Goal: Ask a question

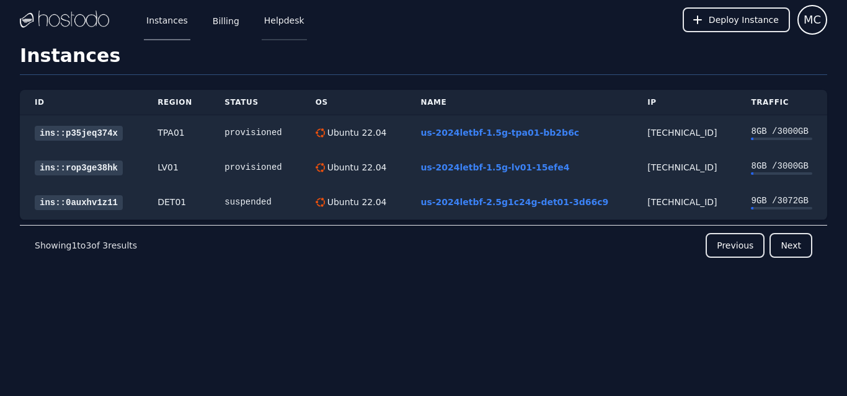
click at [267, 25] on link "Helpdesk" at bounding box center [284, 19] width 45 height 41
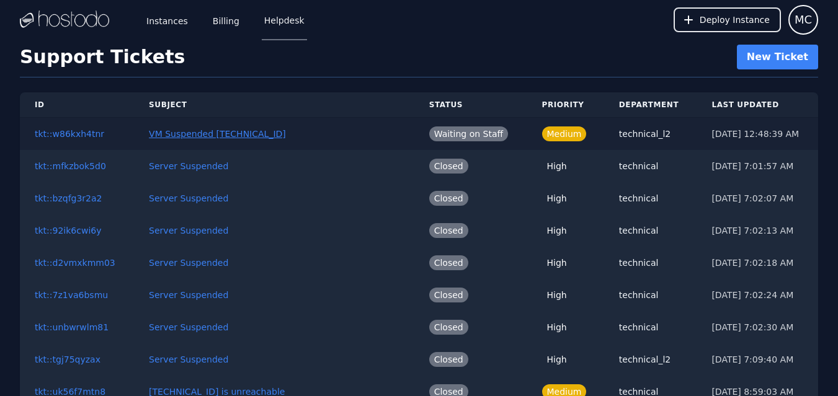
click at [222, 133] on link "VM Suspended [TECHNICAL_ID]" at bounding box center [217, 134] width 137 height 10
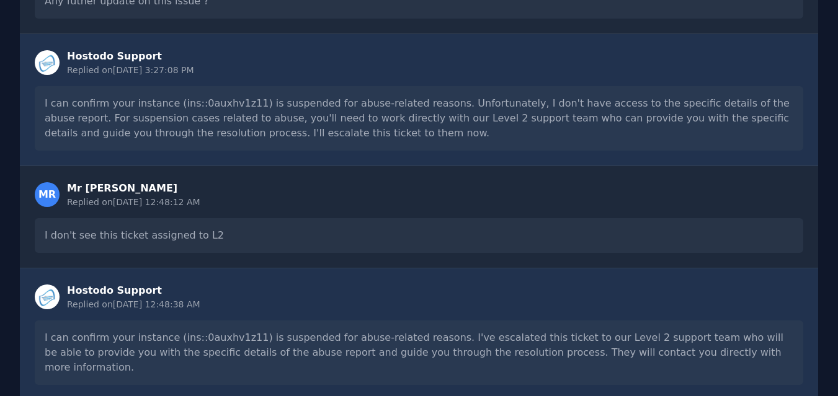
scroll to position [717, 0]
